Goal: Information Seeking & Learning: Learn about a topic

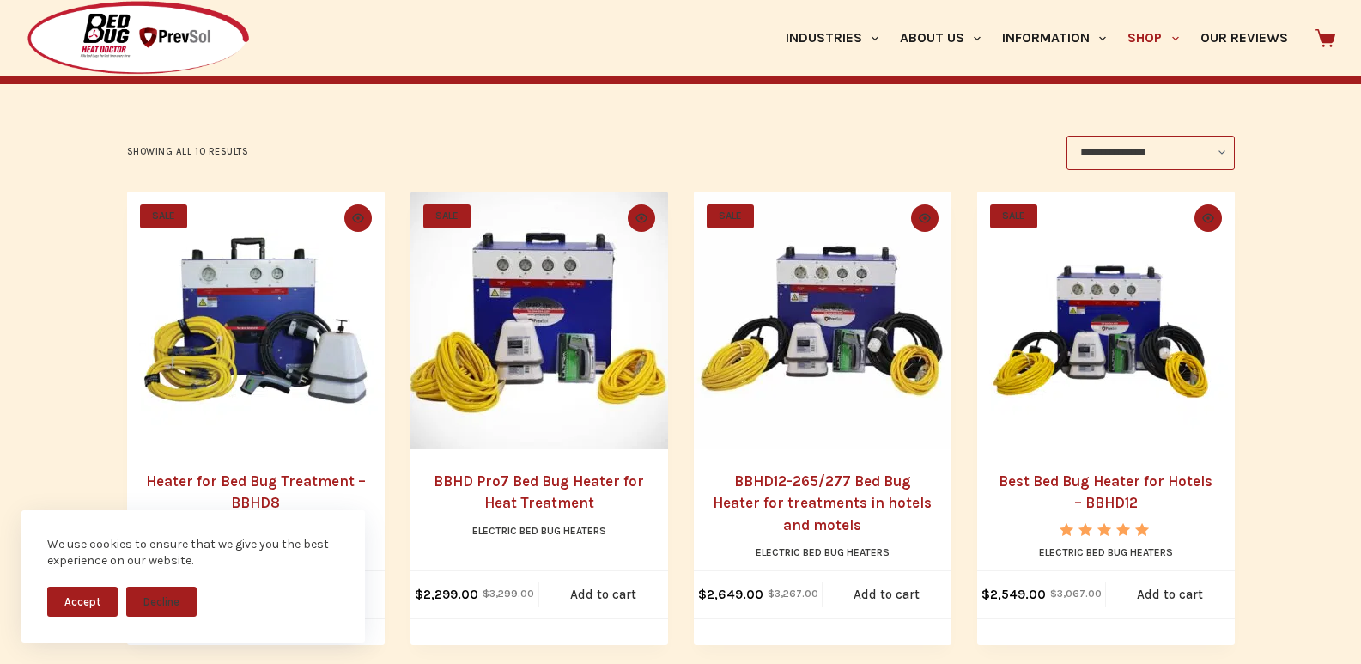
scroll to position [322, 0]
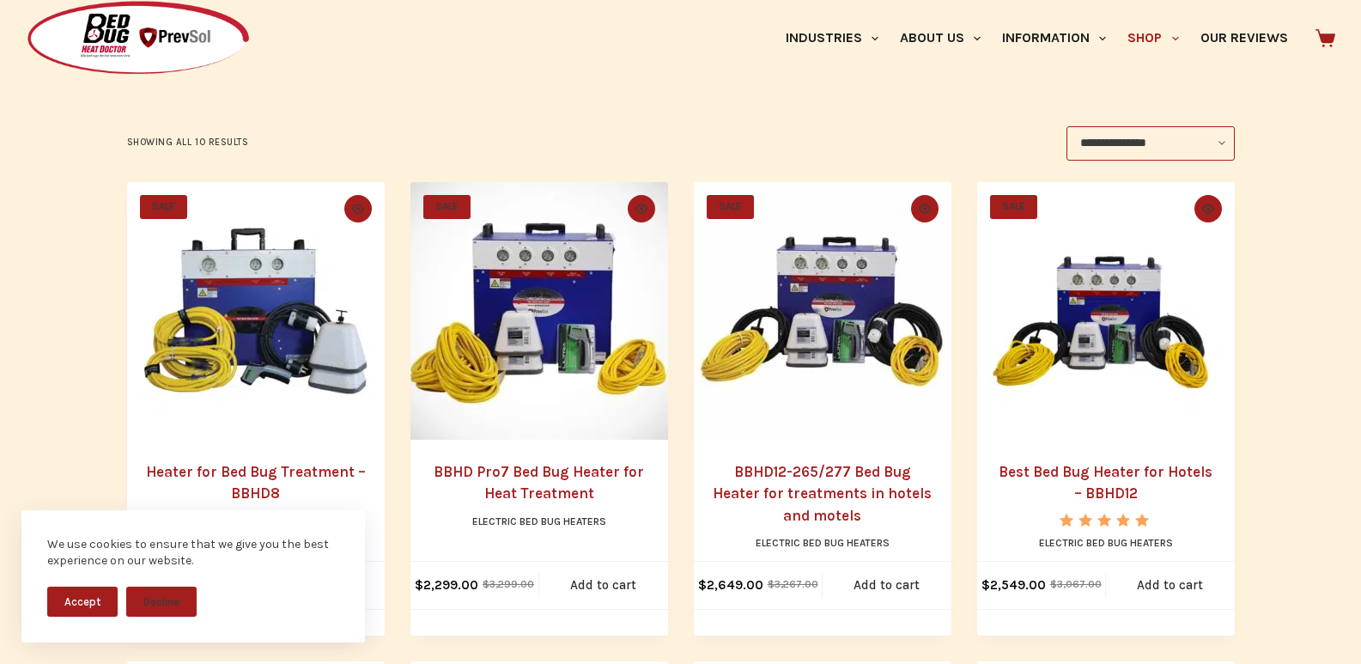
click at [319, 510] on div "We use cookies to ensure that we give you the best experience on our website. A…" at bounding box center [193, 576] width 344 height 132
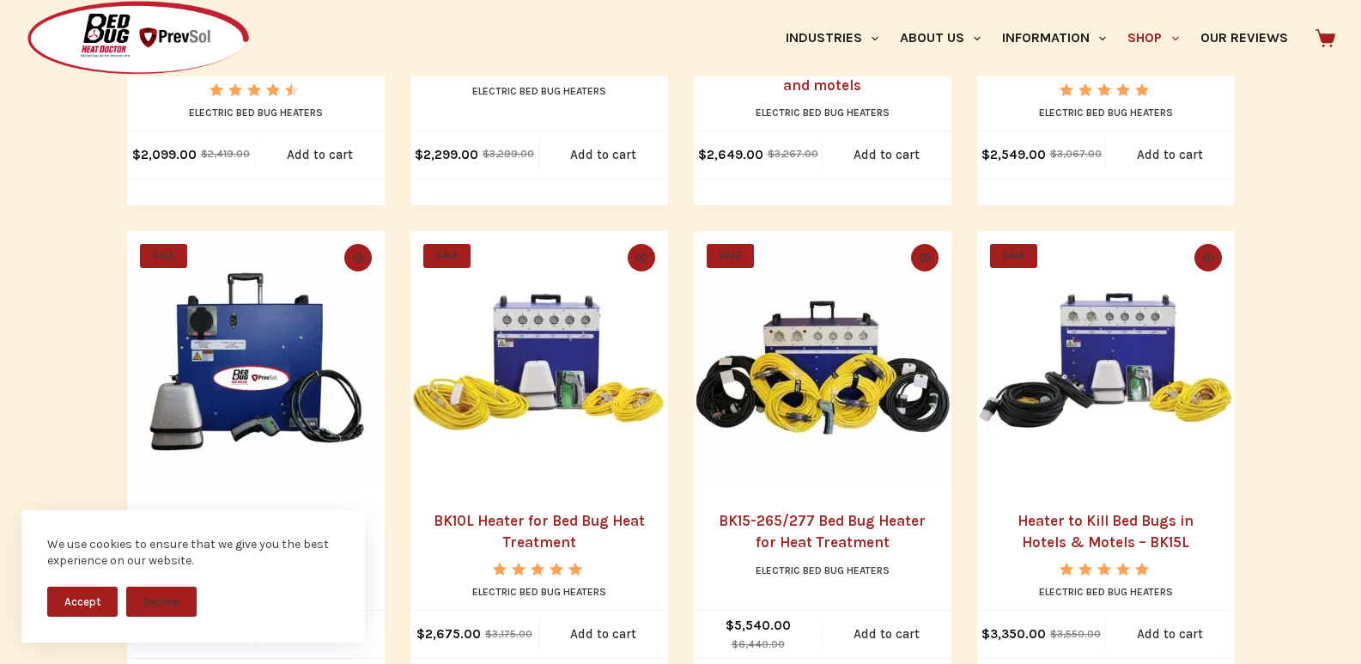
scroll to position [823, 0]
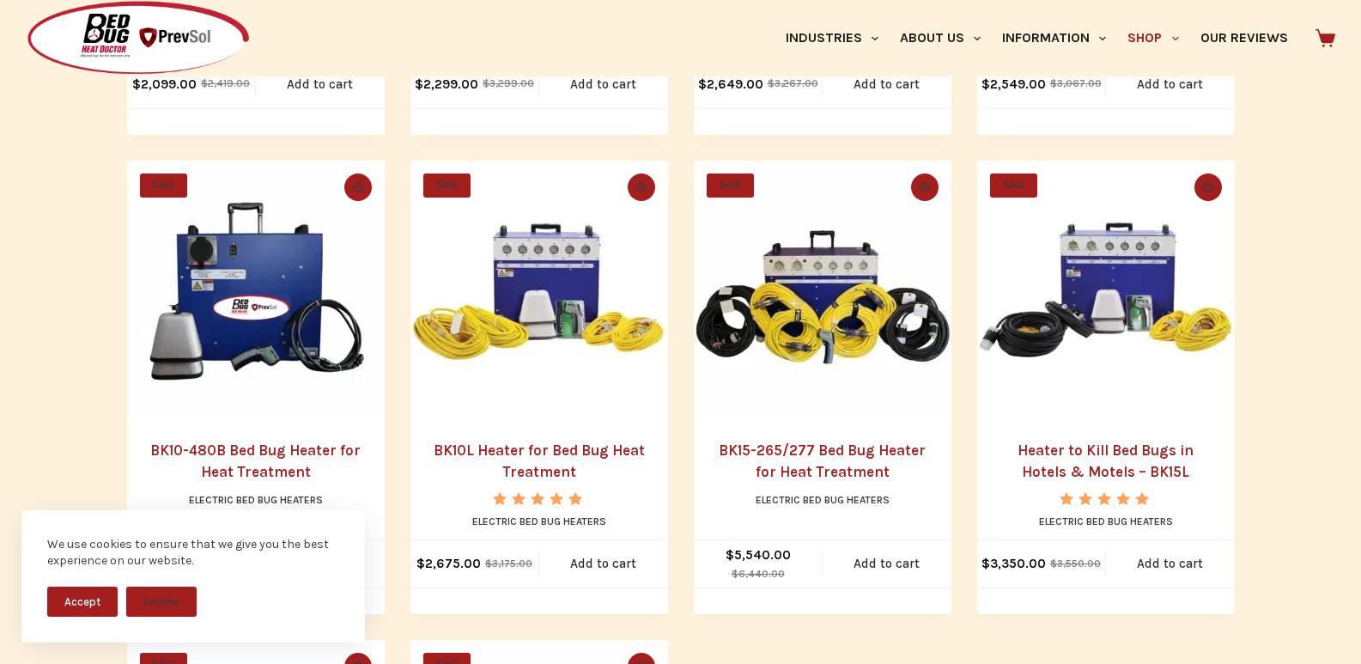
click at [1073, 418] on img "Heater to Kill Bed Bugs in Hotels & Motels - BK15L" at bounding box center [1106, 290] width 258 height 258
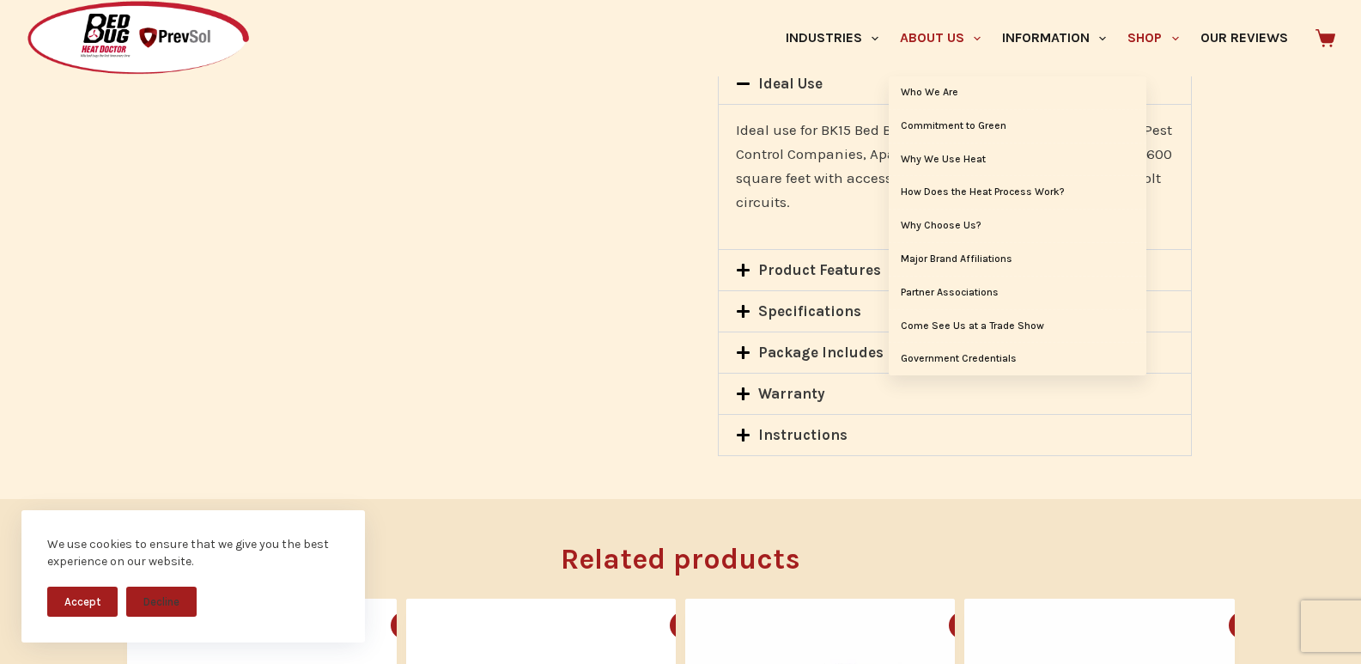
scroll to position [1610, 0]
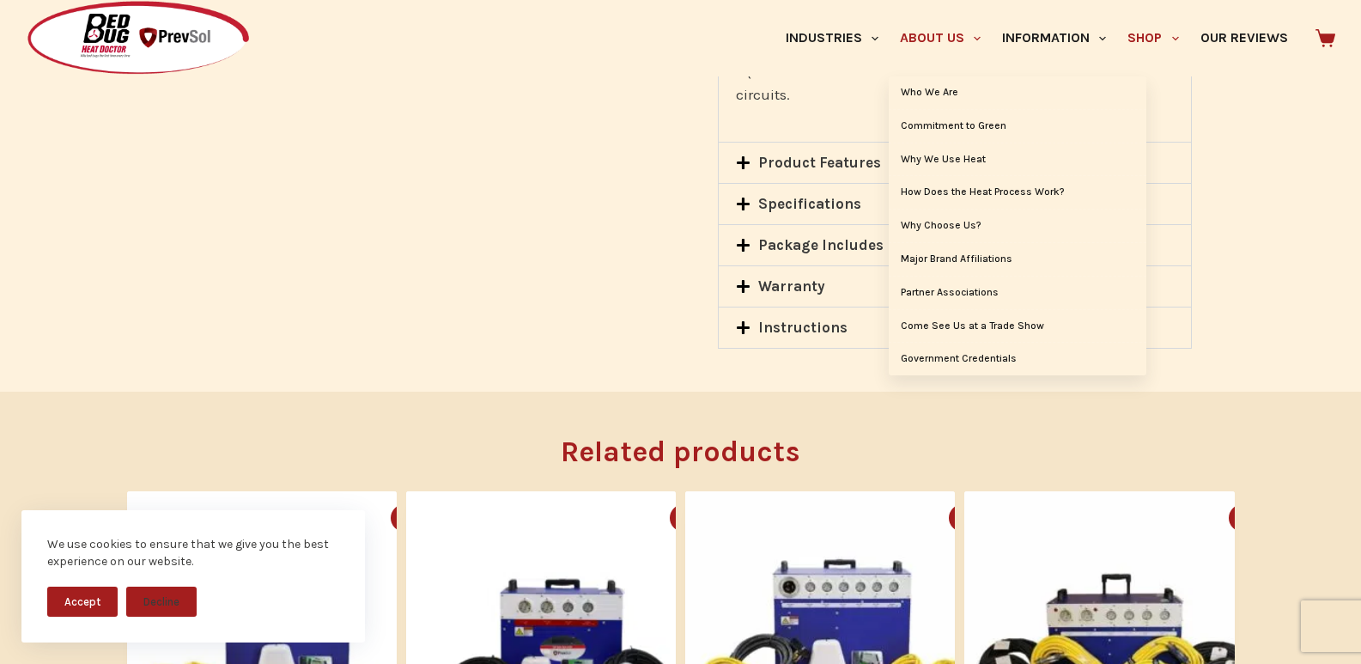
click at [889, 21] on link "About Us" at bounding box center [940, 38] width 102 height 76
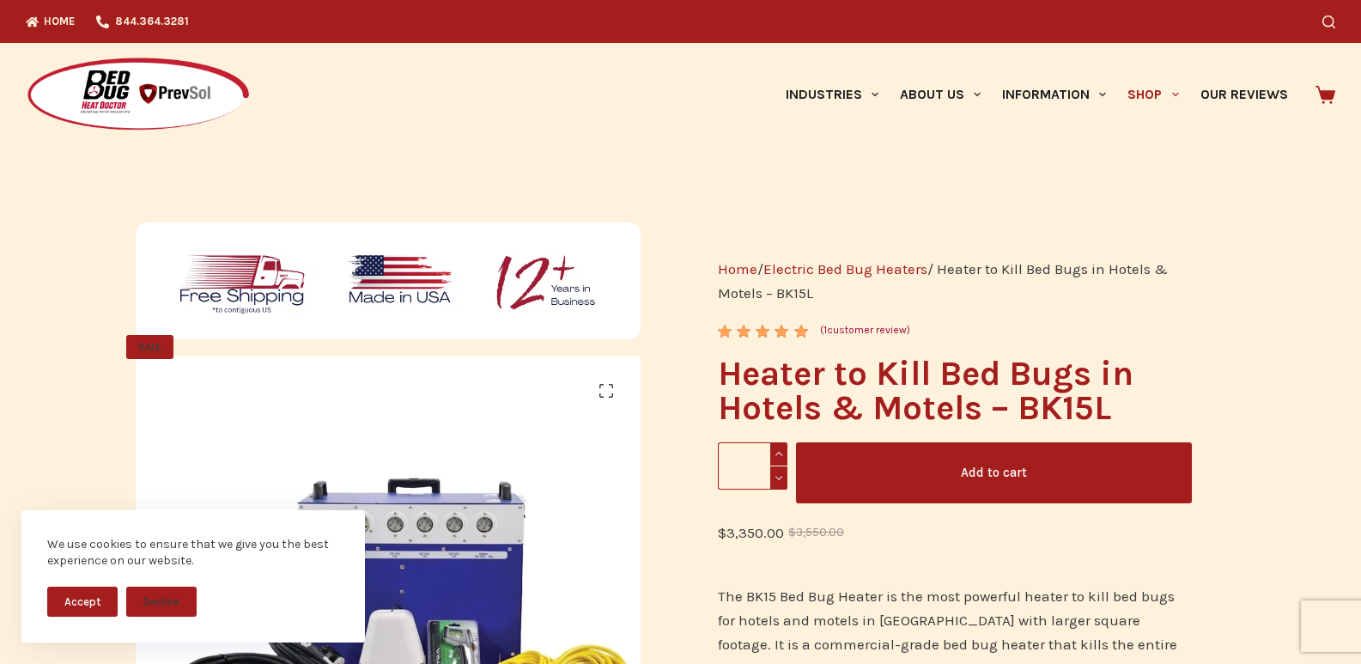
click at [616, 339] on img at bounding box center [389, 280] width 506 height 117
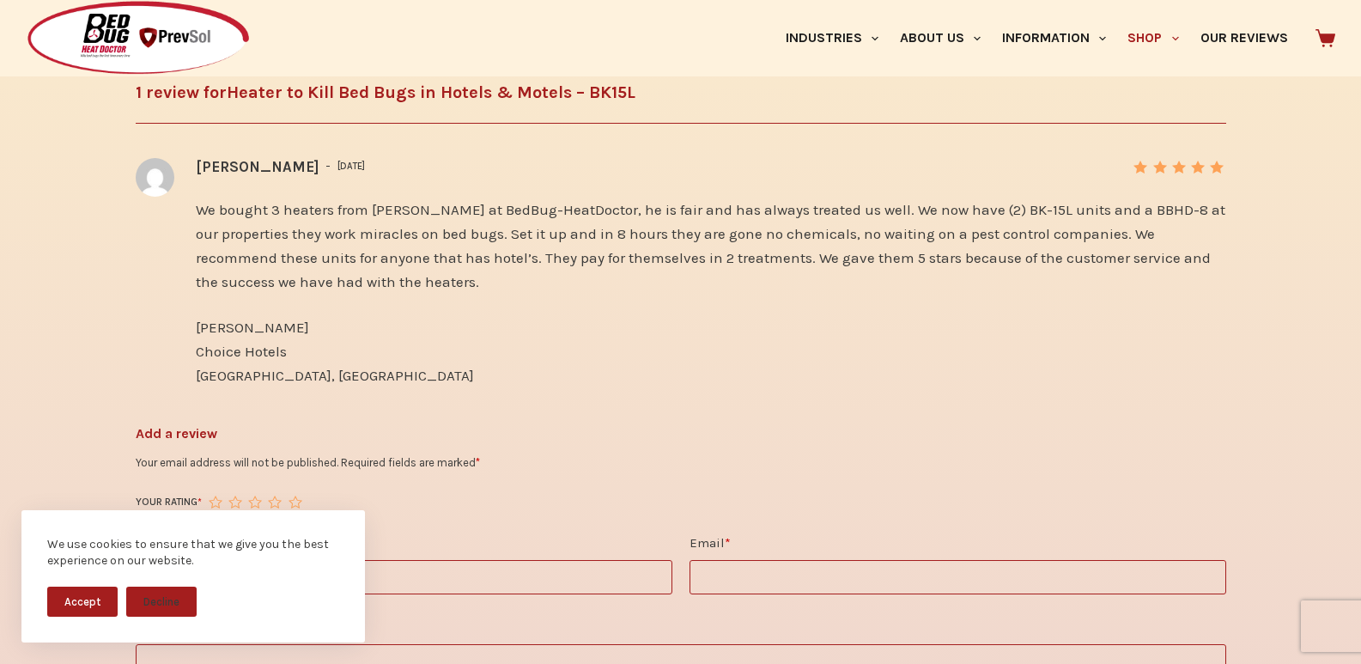
scroll to position [2648, 0]
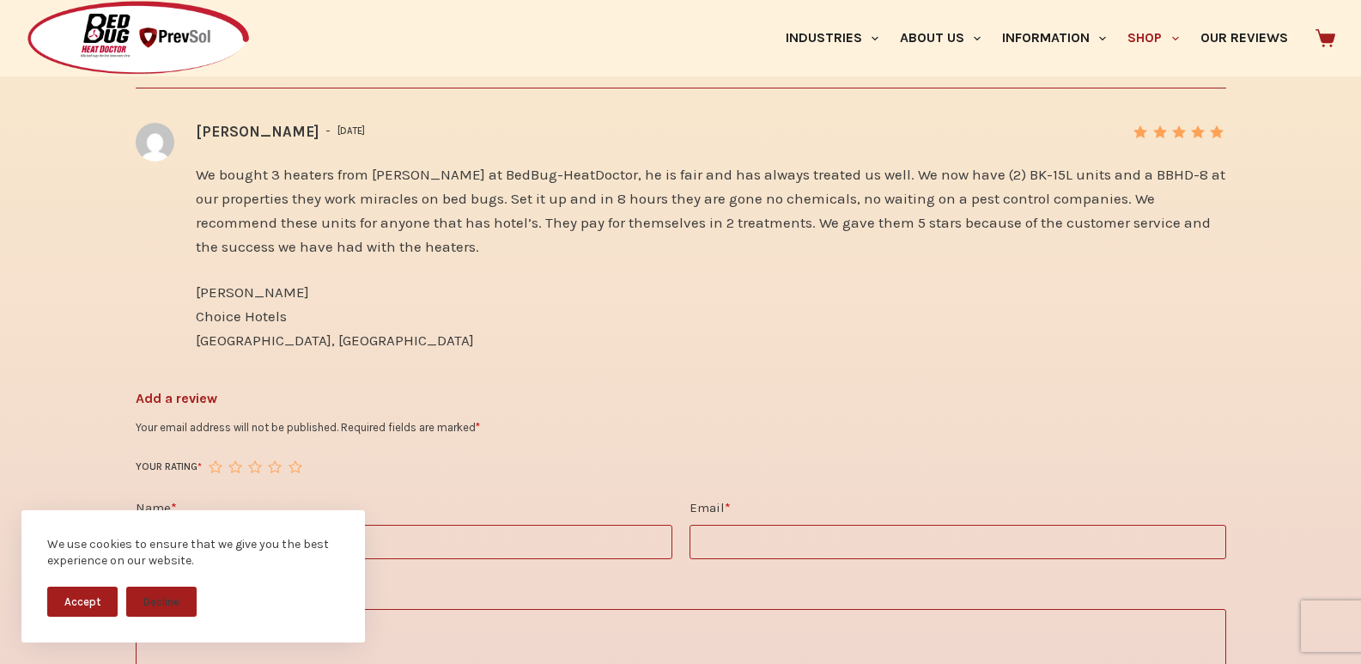
click at [189, 525] on input "Name *" at bounding box center [404, 542] width 537 height 34
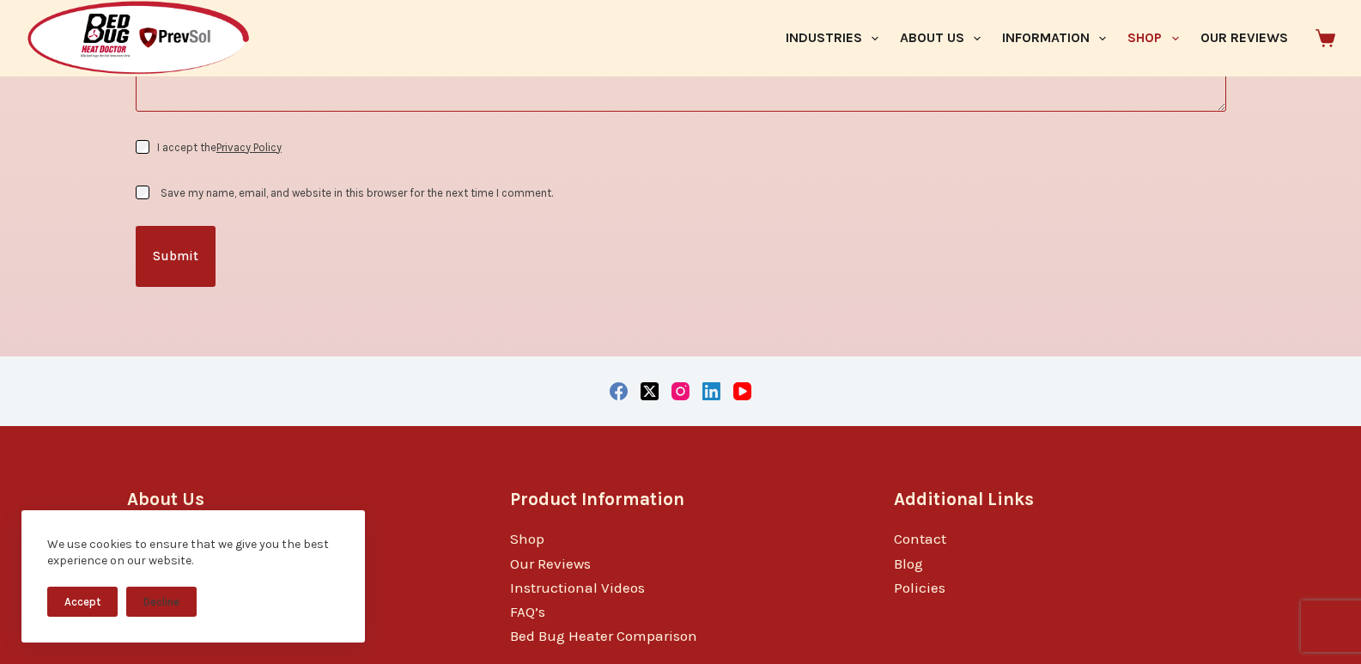
scroll to position [3322, 0]
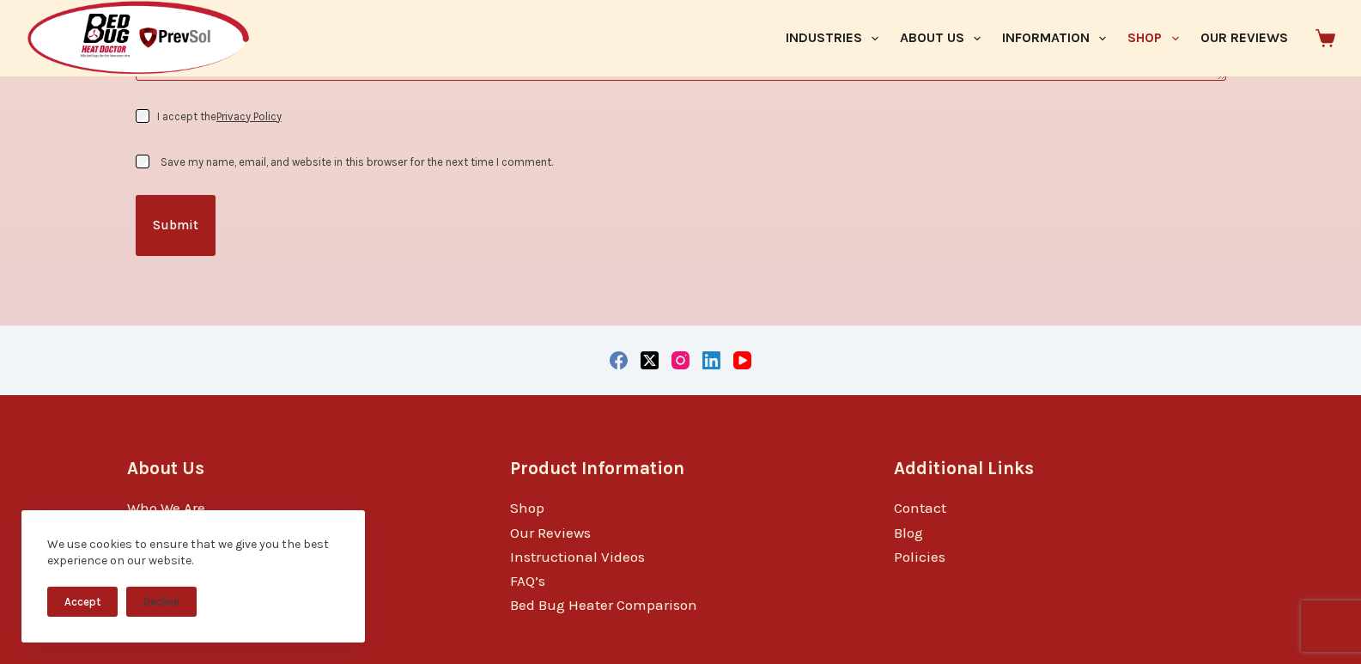
type input "*********"
click at [164, 39] on div at bounding box center [269, 38] width 487 height 76
click at [200, 155] on label "Save my name, email, and website in this browser for the next time I comment." at bounding box center [357, 161] width 392 height 13
